Goal: Check status: Check status

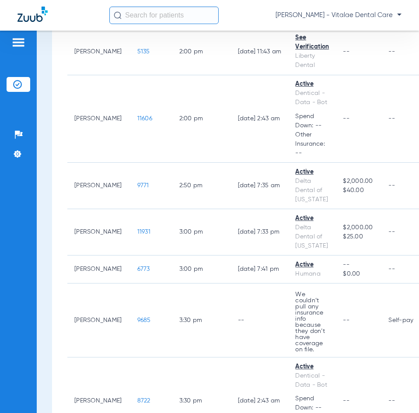
scroll to position [1826, 0]
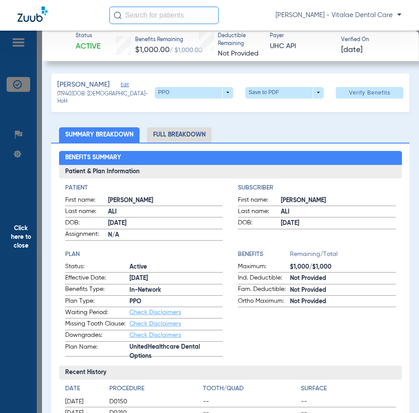
click at [27, 212] on span "Click here to close" at bounding box center [21, 237] width 42 height 413
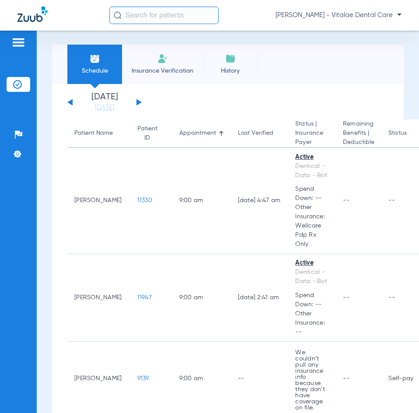
scroll to position [0, 0]
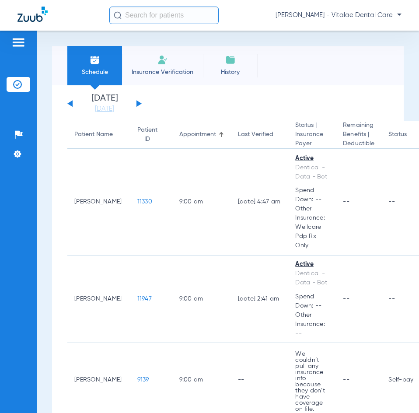
click at [135, 105] on div "[DATE] [DATE] [DATE] [DATE] [DATE] [DATE] [DATE] [DATE] [DATE] [DATE] [DATE] [D…" at bounding box center [104, 103] width 74 height 19
click at [140, 102] on div "[DATE] [DATE] [DATE] [DATE] [DATE] [DATE] [DATE] [DATE] [DATE] [DATE] [DATE] [D…" at bounding box center [104, 103] width 74 height 19
click at [138, 103] on button at bounding box center [139, 103] width 5 height 7
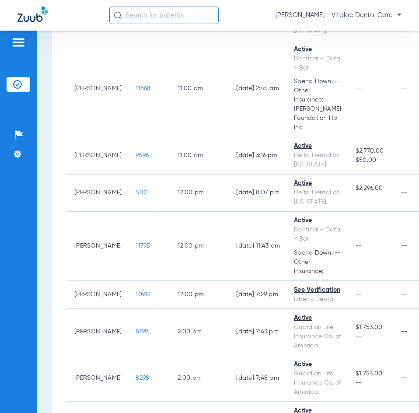
scroll to position [700, 0]
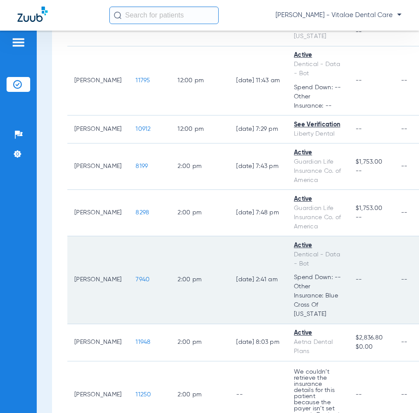
click at [136, 277] on span "7940" at bounding box center [143, 280] width 14 height 6
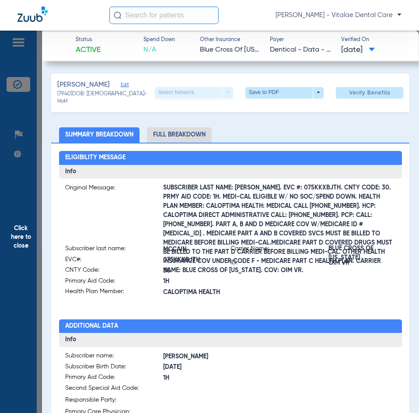
click at [14, 241] on span "Click here to close" at bounding box center [21, 237] width 42 height 413
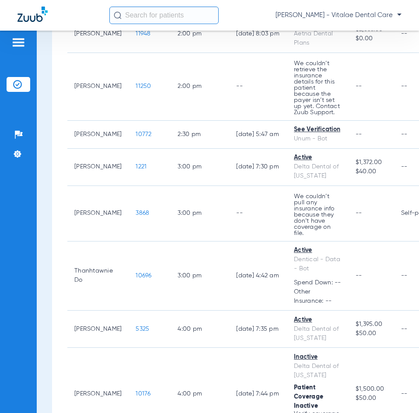
scroll to position [921, 0]
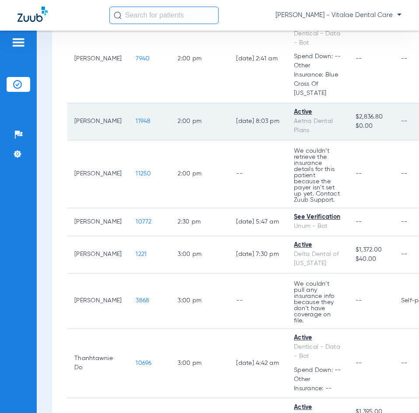
click at [136, 118] on span "11948" at bounding box center [143, 121] width 15 height 6
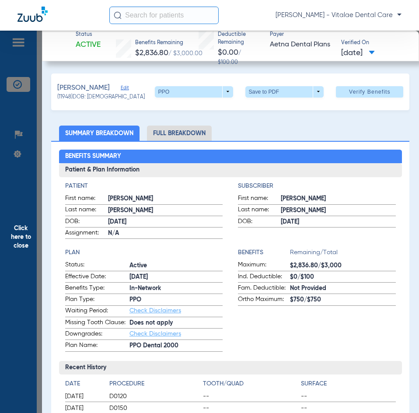
click at [30, 226] on span "Click here to close" at bounding box center [21, 237] width 42 height 413
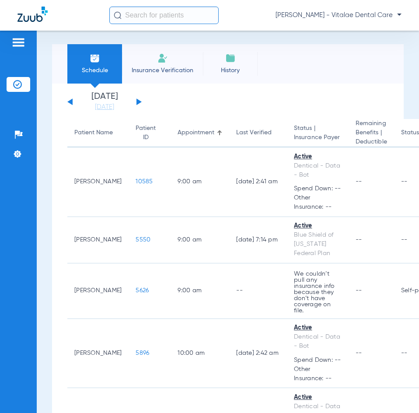
scroll to position [0, 0]
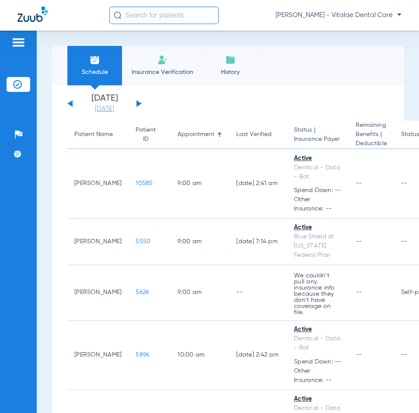
click at [92, 107] on link "[DATE]" at bounding box center [104, 109] width 53 height 9
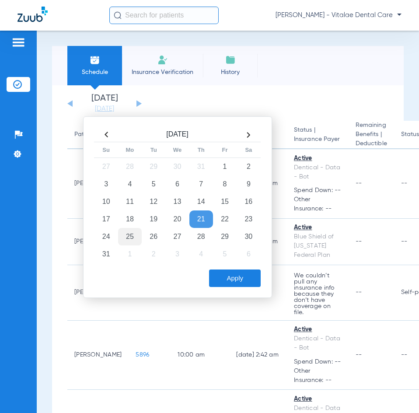
click at [119, 234] on td "25" at bounding box center [130, 237] width 24 height 18
click at [255, 279] on button "Apply" at bounding box center [235, 279] width 52 height 18
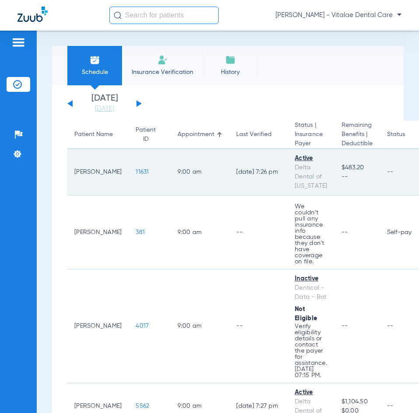
click at [136, 169] on span "11631" at bounding box center [142, 172] width 13 height 6
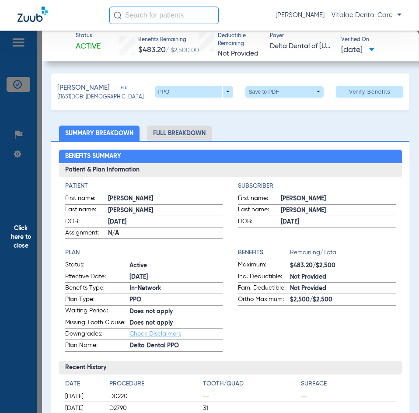
click at [14, 214] on span "Click here to close" at bounding box center [21, 237] width 42 height 413
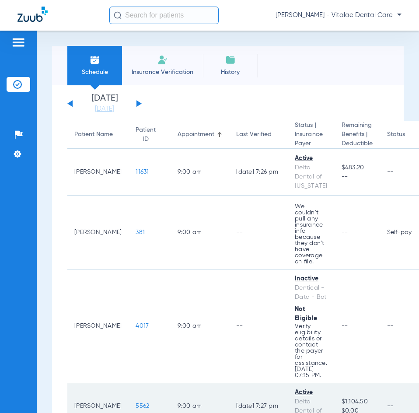
click at [136, 403] on span "5562" at bounding box center [143, 406] width 14 height 6
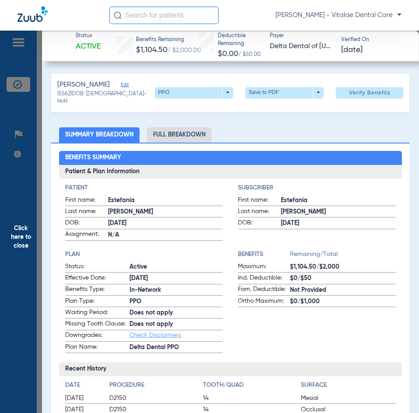
click at [21, 222] on span "Click here to close" at bounding box center [21, 237] width 42 height 413
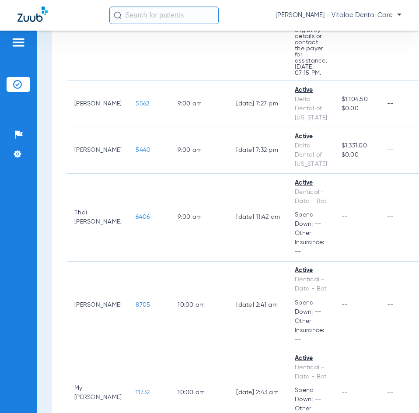
scroll to position [350, 0]
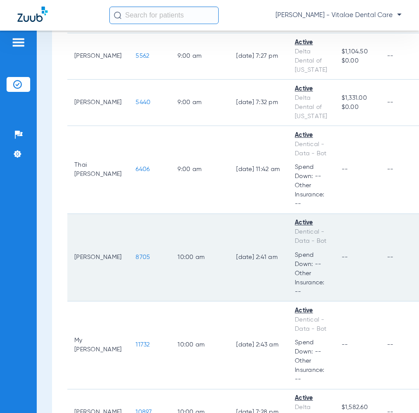
click at [136, 254] on span "8705" at bounding box center [143, 257] width 14 height 6
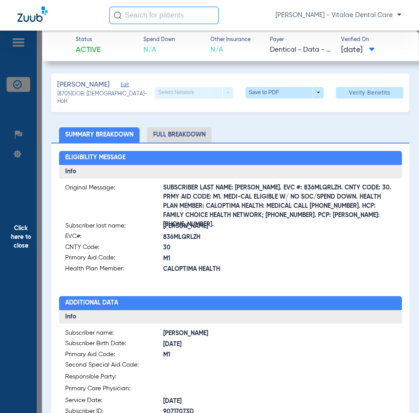
click at [17, 228] on span "Click here to close" at bounding box center [21, 237] width 42 height 413
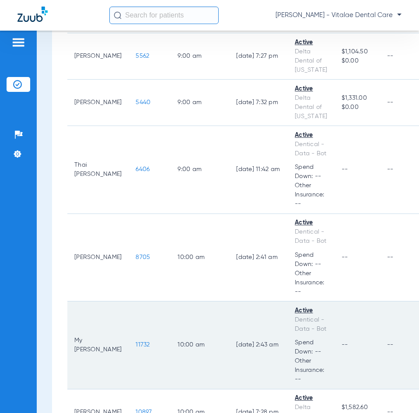
click at [136, 342] on span "11732" at bounding box center [143, 345] width 14 height 6
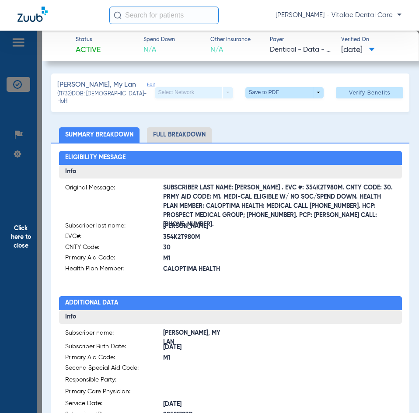
click at [24, 209] on span "Click here to close" at bounding box center [21, 237] width 42 height 413
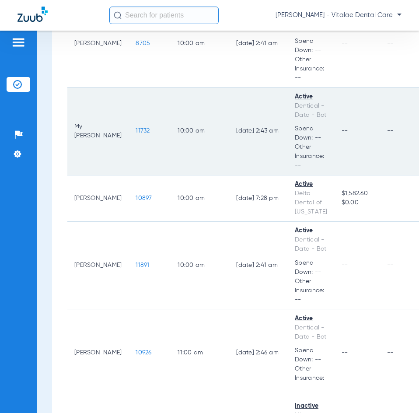
scroll to position [613, 0]
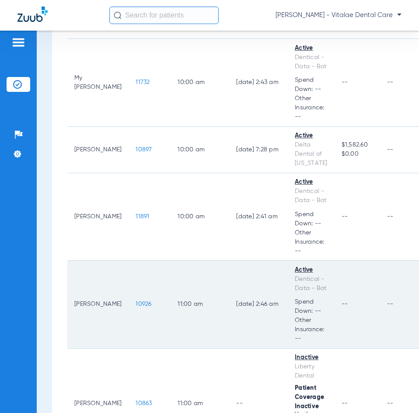
click at [136, 301] on span "10926" at bounding box center [144, 304] width 16 height 6
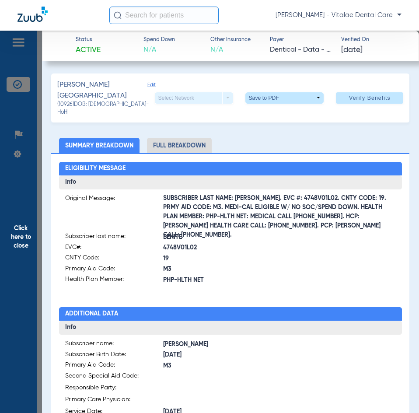
click at [23, 206] on span "Click here to close" at bounding box center [21, 237] width 42 height 413
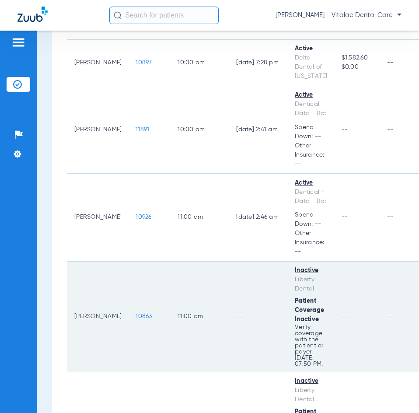
scroll to position [700, 0]
click at [136, 313] on span "10863" at bounding box center [144, 316] width 16 height 6
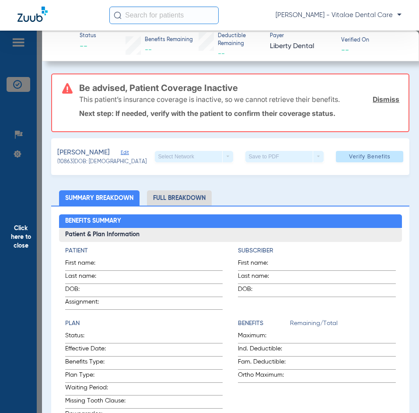
click at [14, 173] on span "Click here to close" at bounding box center [21, 237] width 42 height 413
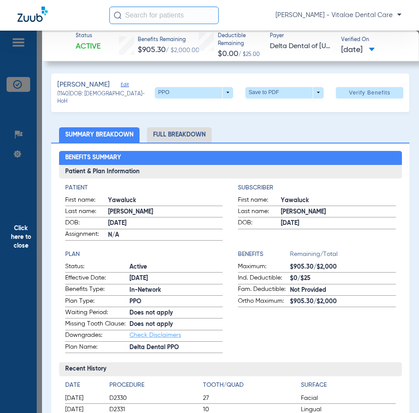
click at [30, 245] on span "Click here to close" at bounding box center [21, 237] width 42 height 413
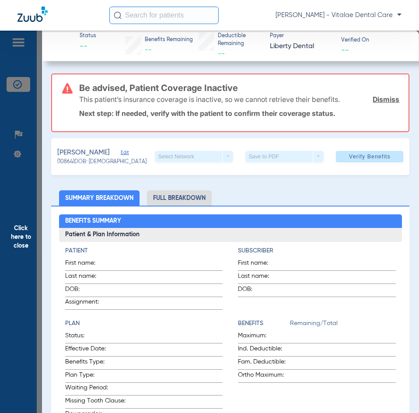
click at [13, 250] on span "Click here to close" at bounding box center [21, 237] width 42 height 413
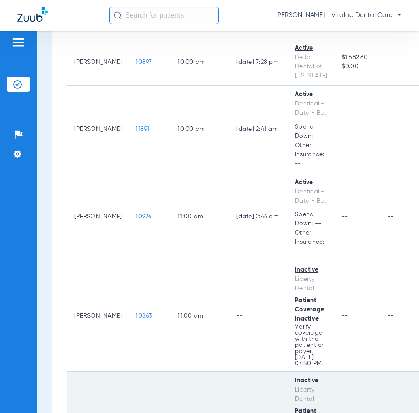
scroll to position [831, 0]
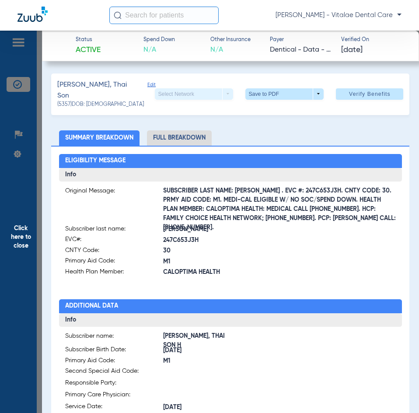
click at [27, 235] on span "Click here to close" at bounding box center [21, 237] width 42 height 413
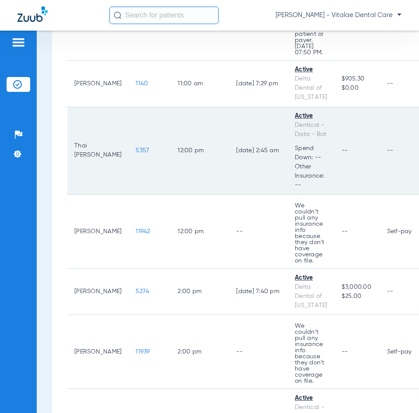
scroll to position [1138, 0]
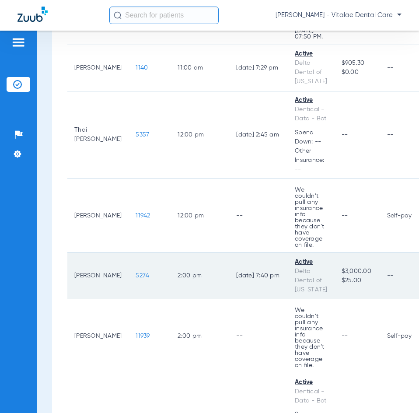
click at [136, 273] on span "5274" at bounding box center [143, 276] width 14 height 6
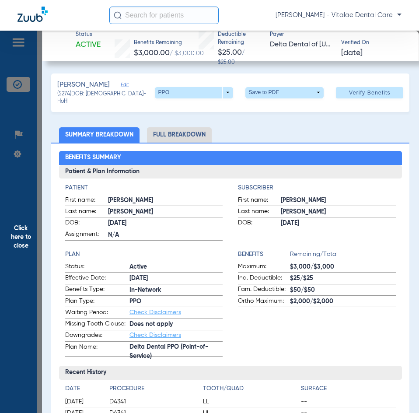
click at [9, 238] on span "Click here to close" at bounding box center [21, 237] width 42 height 413
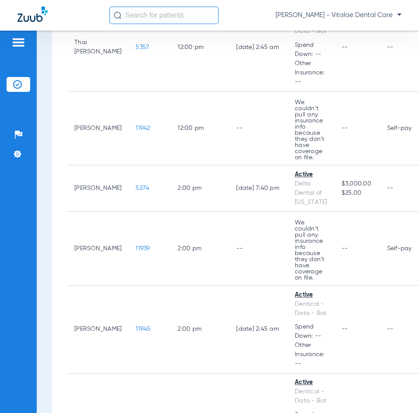
scroll to position [1269, 0]
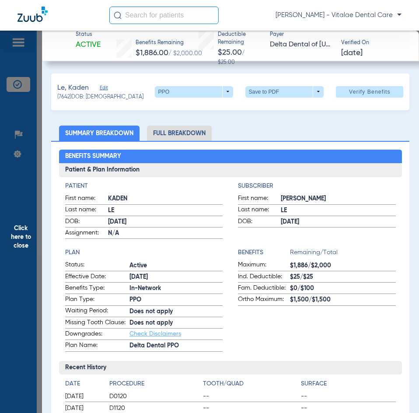
click at [33, 215] on span "Click here to close" at bounding box center [21, 237] width 42 height 413
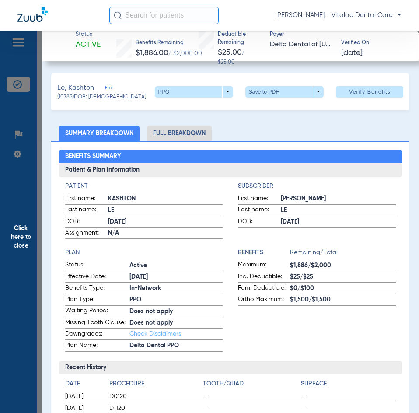
click at [23, 224] on span "Click here to close" at bounding box center [21, 237] width 42 height 413
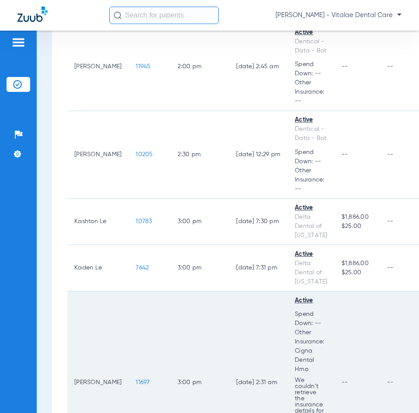
scroll to position [1531, 0]
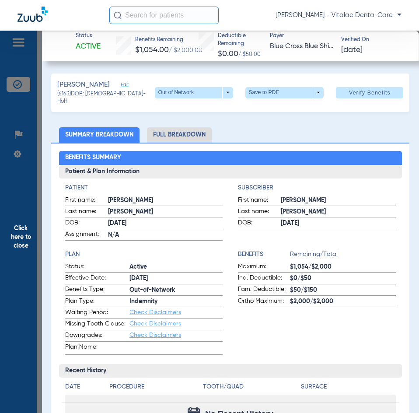
click at [22, 235] on span "Click here to close" at bounding box center [21, 237] width 42 height 413
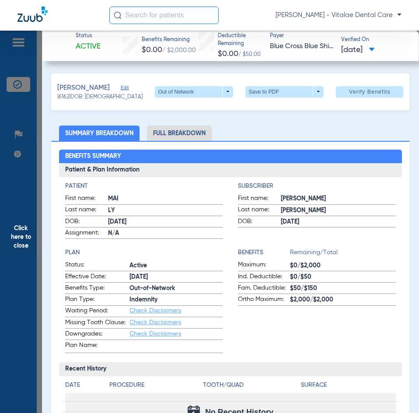
click at [35, 263] on span "Click here to close" at bounding box center [21, 237] width 42 height 413
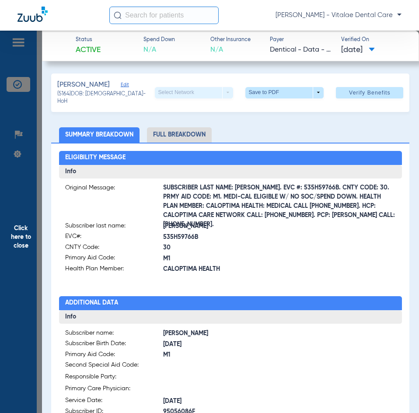
click at [28, 229] on span "Click here to close" at bounding box center [21, 237] width 42 height 413
